Goal: Task Accomplishment & Management: Manage account settings

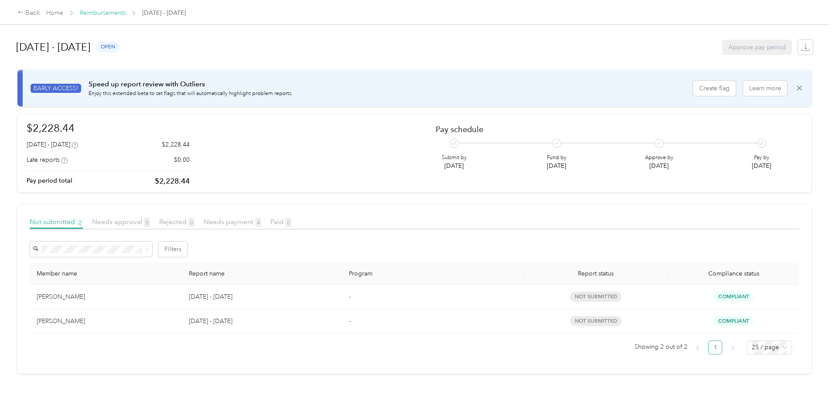
click at [126, 14] on link "Reimbursements" at bounding box center [103, 12] width 46 height 7
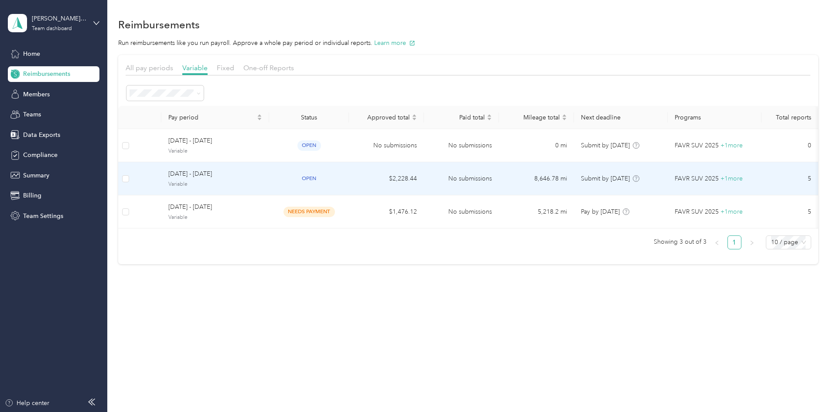
click at [251, 179] on div "[DATE] - [DATE] Variable" at bounding box center [215, 178] width 94 height 19
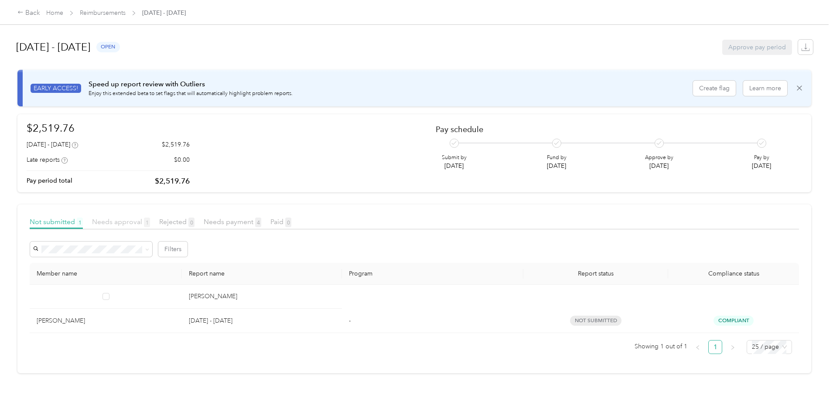
click at [150, 219] on span "Needs approval 1" at bounding box center [121, 222] width 58 height 8
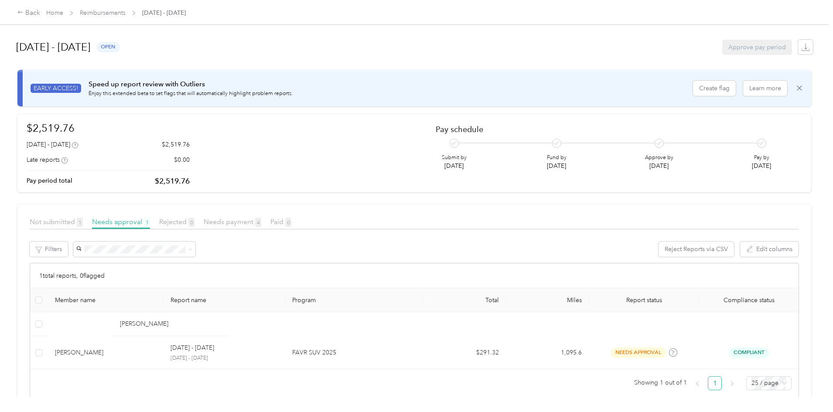
click at [186, 8] on div "Back Home Reimbursements [DATE] - [DATE]" at bounding box center [101, 13] width 168 height 10
click at [126, 12] on link "Reimbursements" at bounding box center [103, 12] width 46 height 7
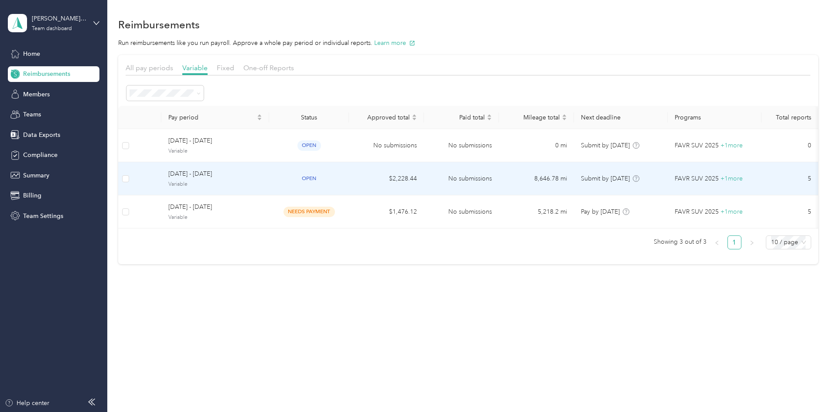
click at [259, 179] on div "[DATE] - [DATE] Variable" at bounding box center [215, 178] width 94 height 19
